Goal: Task Accomplishment & Management: Manage account settings

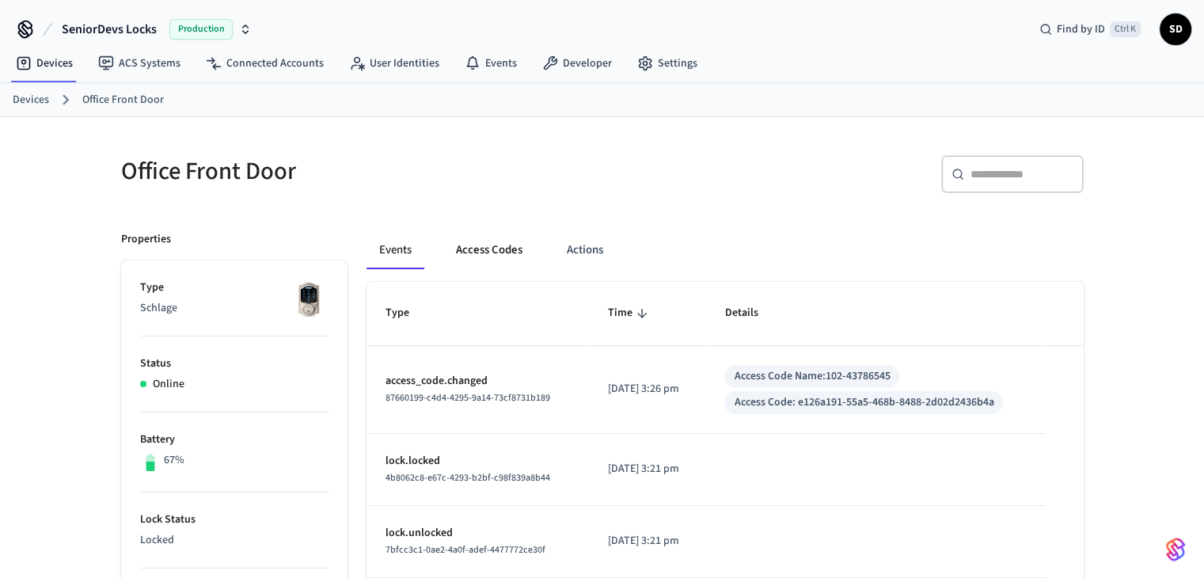
click at [485, 257] on button "Access Codes" at bounding box center [489, 250] width 92 height 38
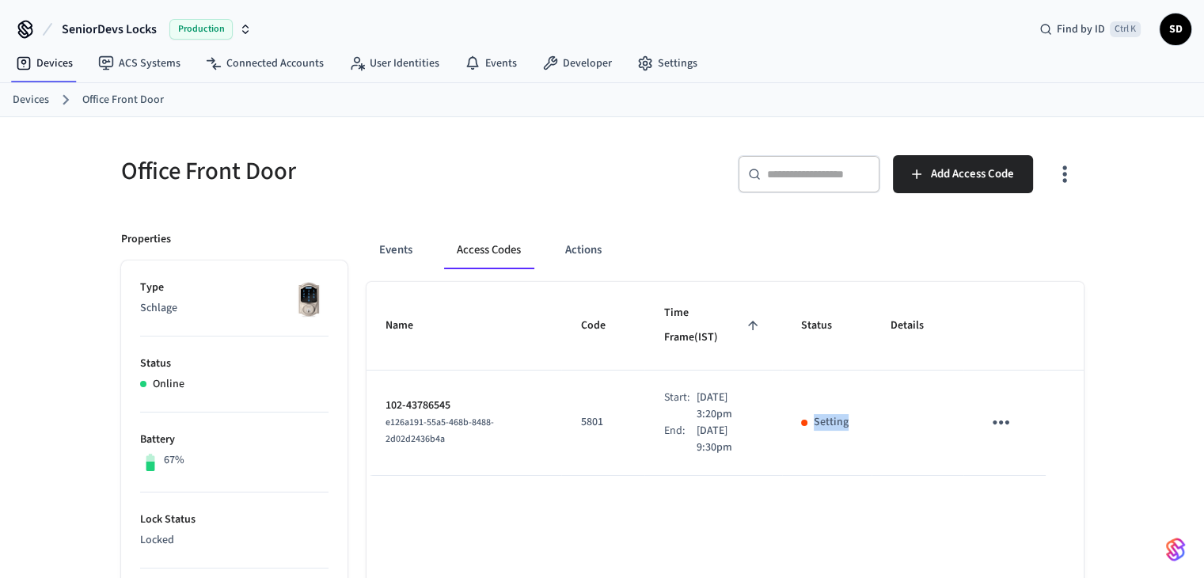
drag, startPoint x: 816, startPoint y: 397, endPoint x: 849, endPoint y: 397, distance: 32.5
click at [849, 414] on div "Setting" at bounding box center [826, 422] width 51 height 17
click at [994, 410] on icon "sticky table" at bounding box center [1001, 422] width 25 height 25
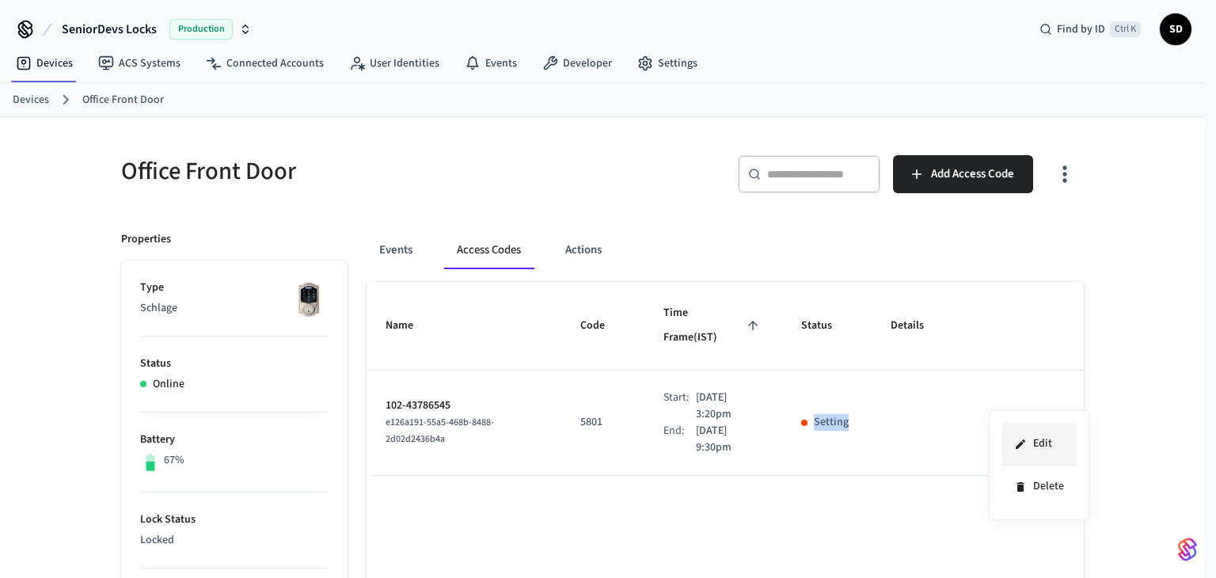
click at [1027, 428] on li "Edit" at bounding box center [1039, 444] width 75 height 43
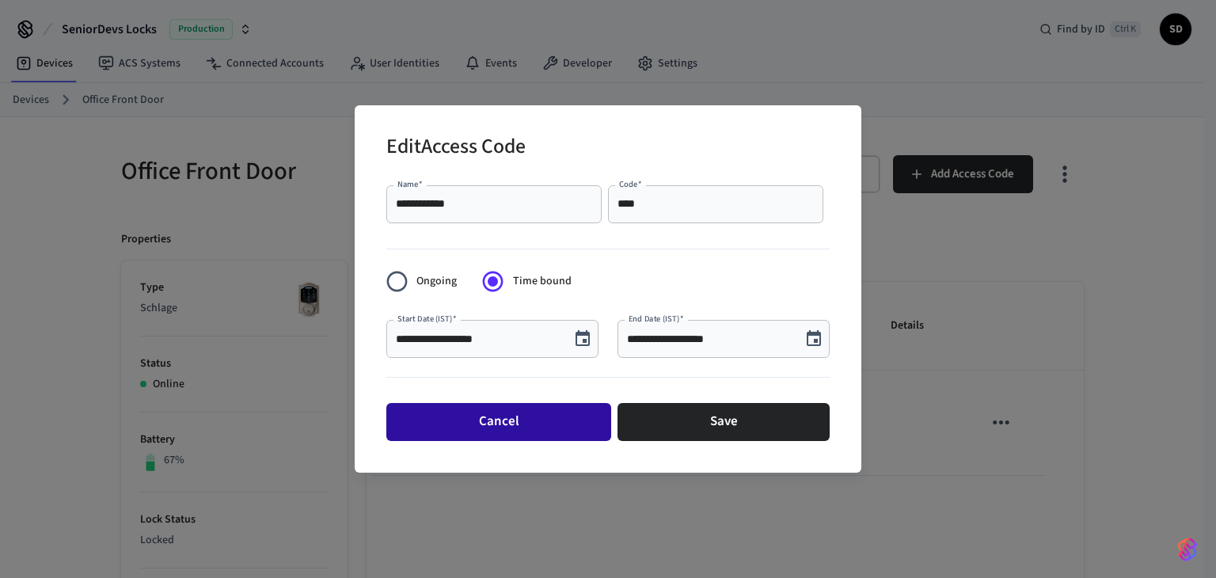
click at [515, 425] on button "Cancel" at bounding box center [498, 422] width 225 height 38
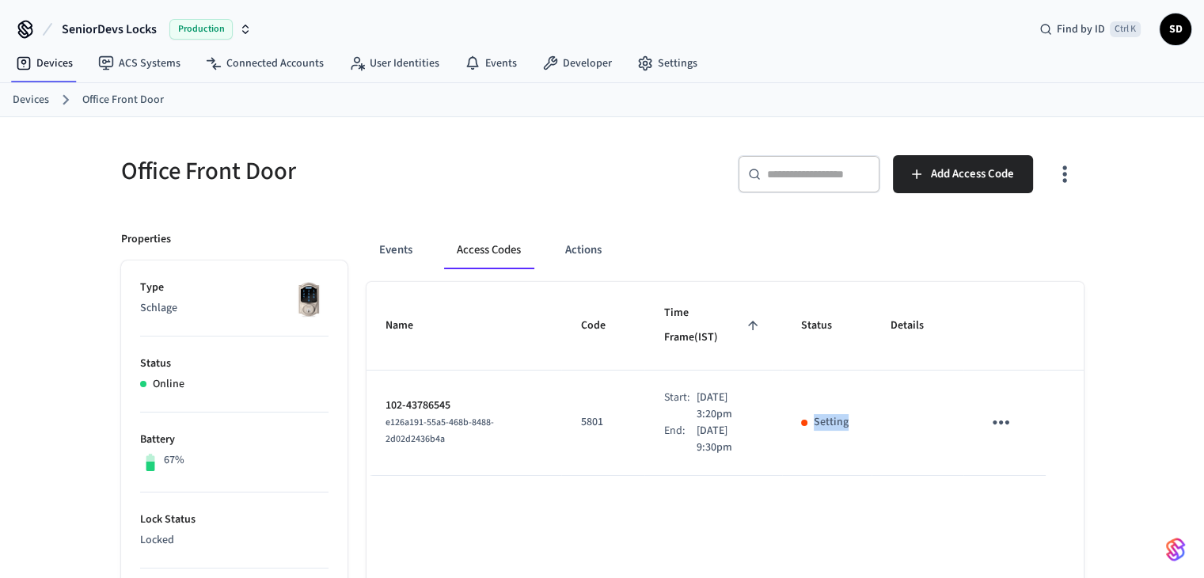
drag, startPoint x: 711, startPoint y: 385, endPoint x: 680, endPoint y: 375, distance: 32.3
click at [696, 390] on p "[DATE] 3:20pm" at bounding box center [729, 406] width 67 height 33
